Goal: Information Seeking & Learning: Learn about a topic

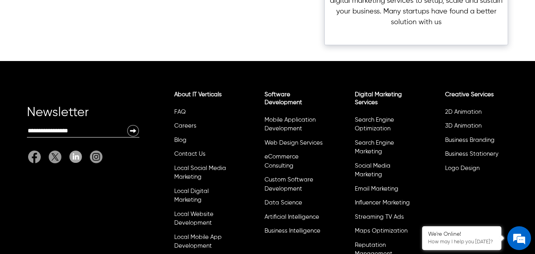
scroll to position [2796, 0]
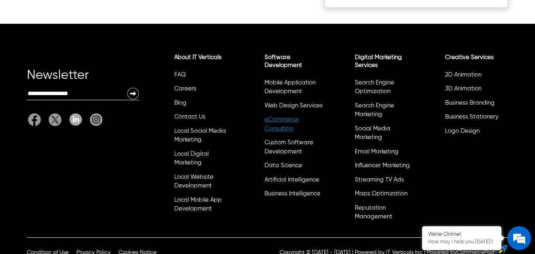
click at [282, 116] on link "eCommerce Consulting" at bounding box center [282, 123] width 34 height 15
click at [365, 77] on li "Search Engine Optimization" at bounding box center [384, 88] width 60 height 23
click at [365, 80] on link "Search Engine Optimization" at bounding box center [374, 87] width 39 height 15
click at [412, 132] on li "Social Media Marketing" at bounding box center [384, 134] width 60 height 23
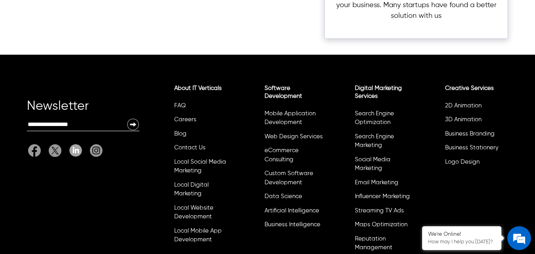
scroll to position [2765, 0]
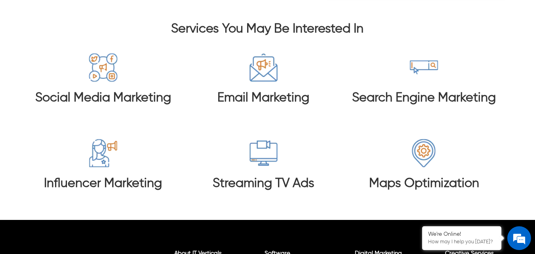
scroll to position [2821, 0]
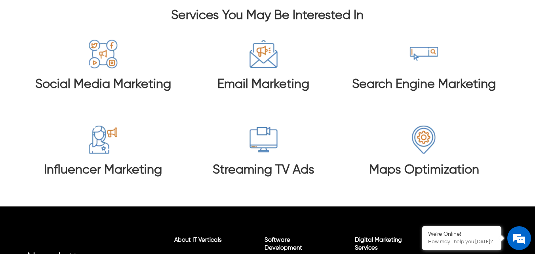
click at [416, 134] on img at bounding box center [424, 140] width 30 height 30
